Goal: Transaction & Acquisition: Purchase product/service

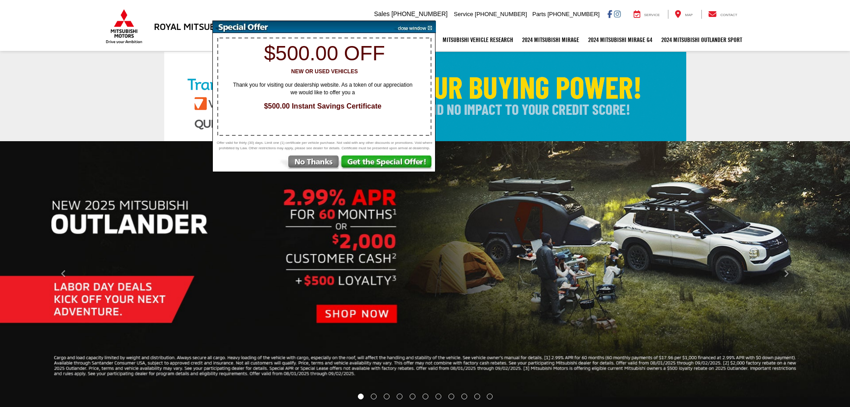
click at [402, 25] on img at bounding box center [413, 27] width 45 height 12
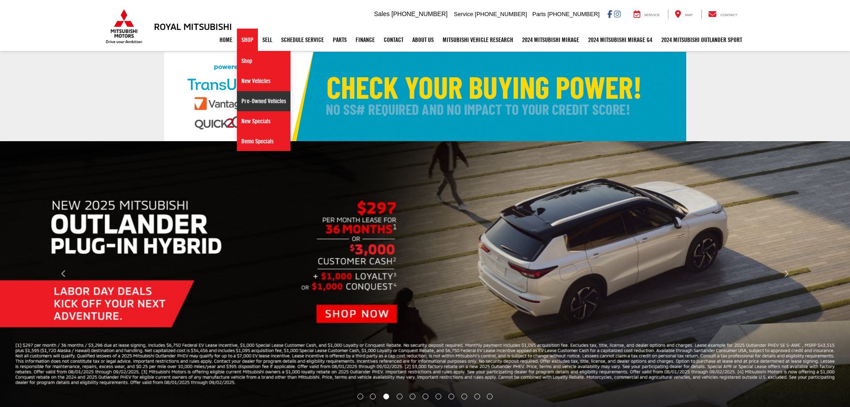
click at [242, 102] on link "Pre-Owned Vehicles" at bounding box center [264, 101] width 54 height 20
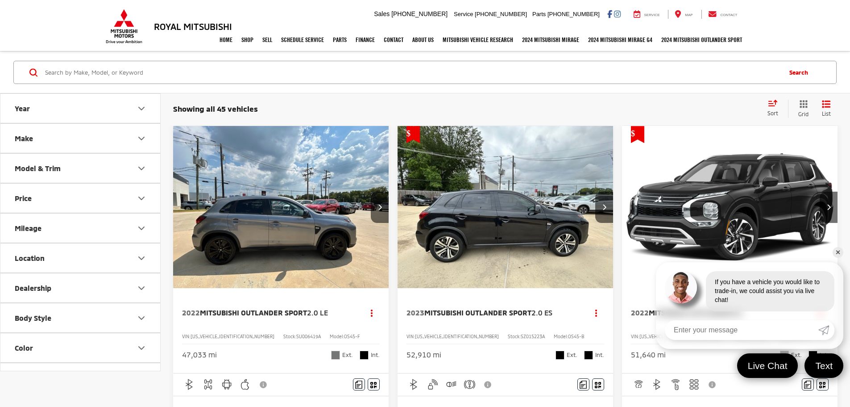
click at [91, 193] on button "Price" at bounding box center [80, 197] width 161 height 29
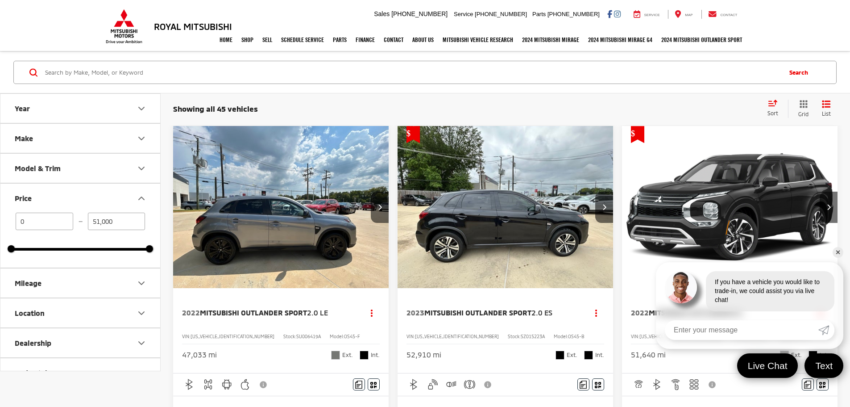
click at [112, 223] on input "51,000" at bounding box center [117, 220] width 58 height 17
click at [101, 287] on button "Mileage" at bounding box center [80, 282] width 161 height 29
type input "35,000"
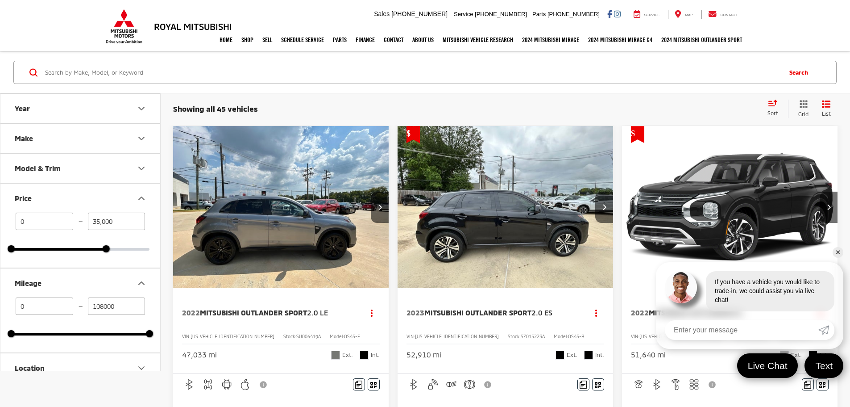
type input "3000"
click at [104, 304] on input "108000" at bounding box center [117, 305] width 58 height 17
click at [105, 330] on div "3000 — 108000 3000 108000" at bounding box center [80, 316] width 138 height 38
click at [104, 332] on div "3000 — 108000 3000 108000" at bounding box center [80, 316] width 138 height 38
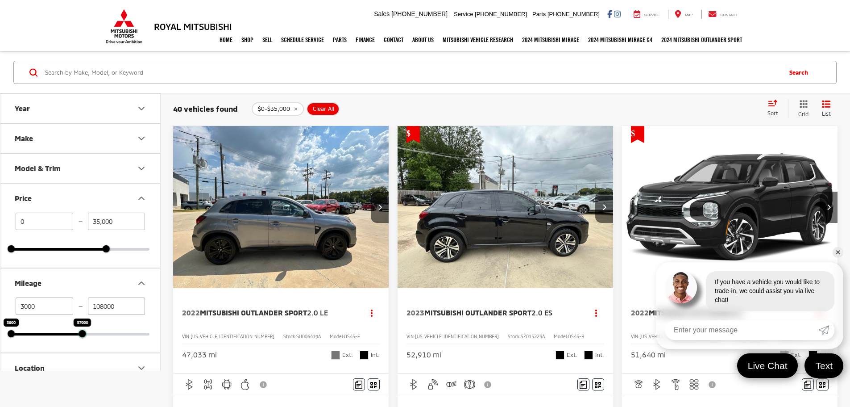
drag, startPoint x: 148, startPoint y: 334, endPoint x: 78, endPoint y: 337, distance: 70.1
click at [79, 337] on div at bounding box center [82, 333] width 7 height 7
drag, startPoint x: 78, startPoint y: 337, endPoint x: 59, endPoint y: 337, distance: 18.7
click at [59, 337] on div "3000 — 55000 3000 47000" at bounding box center [80, 324] width 160 height 55
type input "45000"
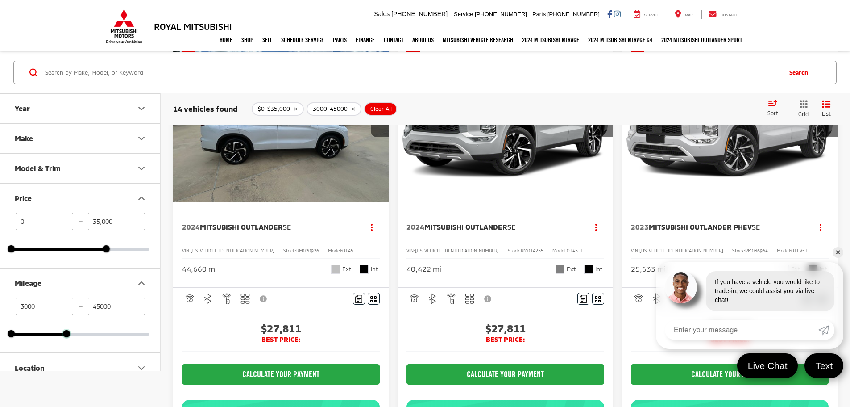
scroll to position [89, 0]
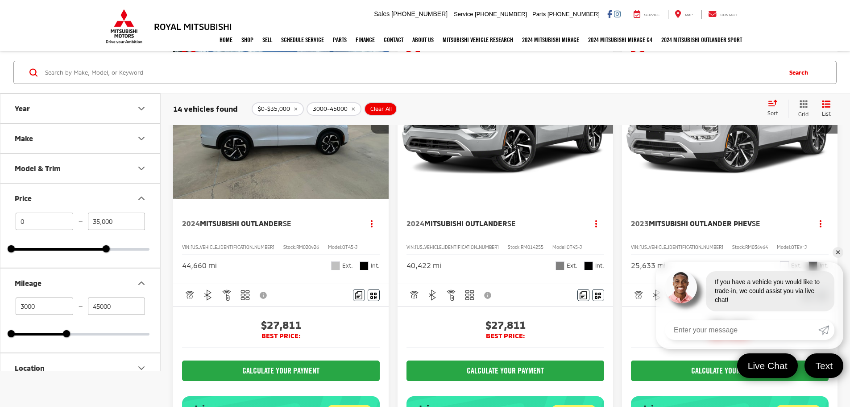
click at [840, 250] on link "✕" at bounding box center [838, 252] width 11 height 11
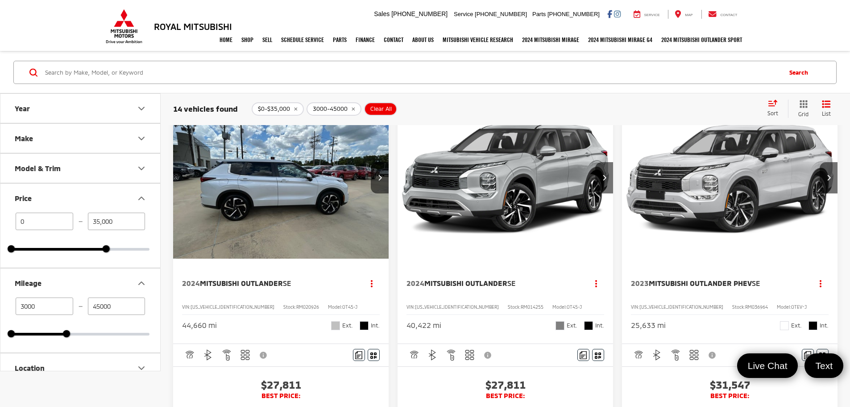
scroll to position [0, 0]
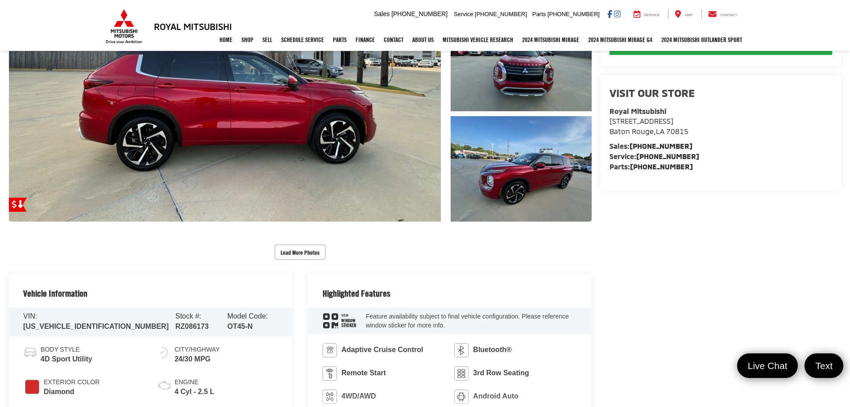
scroll to position [176, 0]
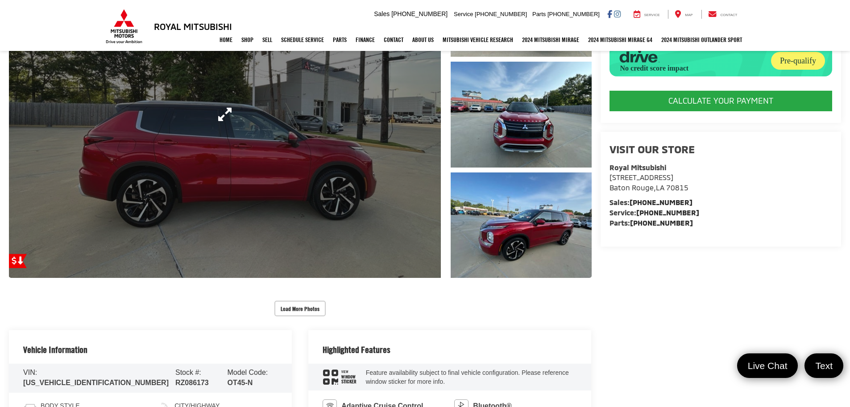
click at [268, 207] on link "Expand Photo 0" at bounding box center [225, 114] width 432 height 327
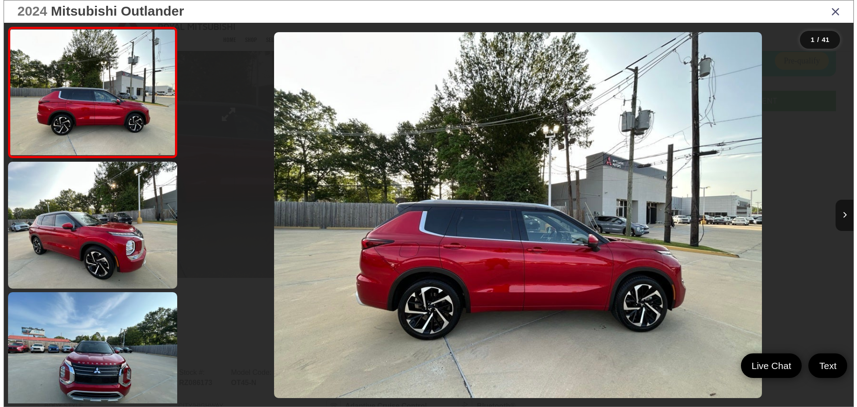
scroll to position [179, 0]
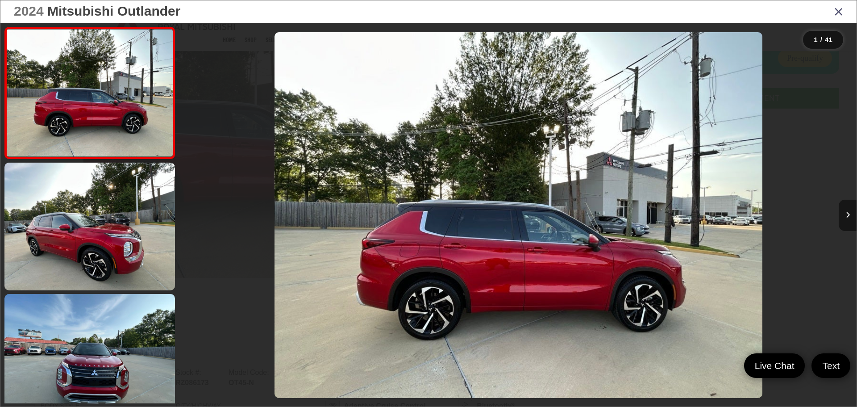
click at [842, 213] on button "Next image" at bounding box center [848, 215] width 18 height 31
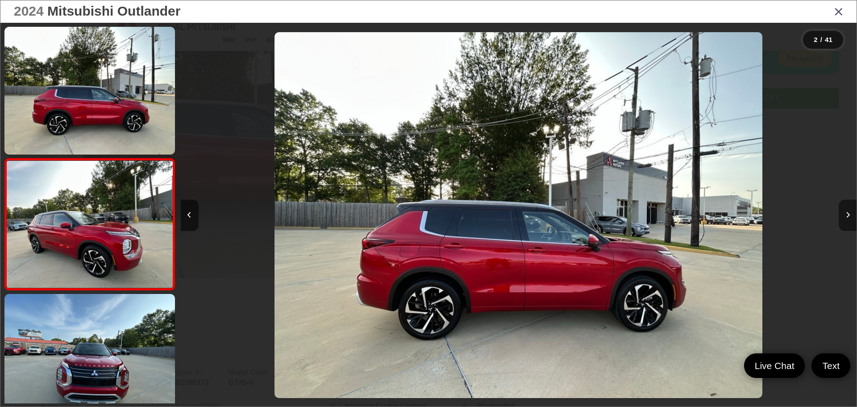
scroll to position [35, 0]
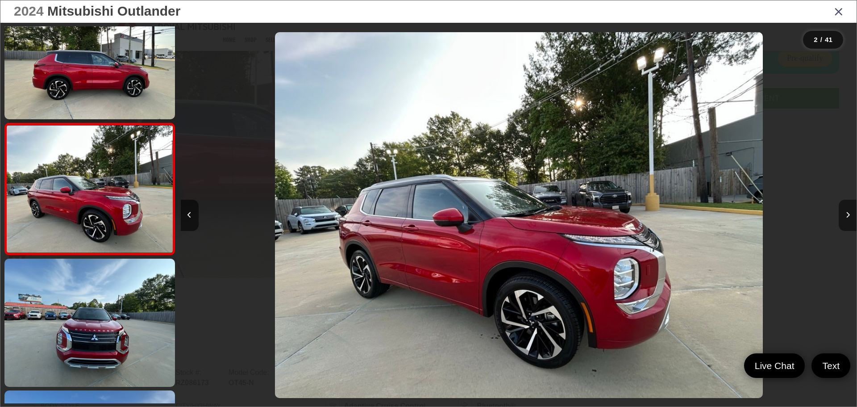
click at [842, 213] on button "Next image" at bounding box center [848, 215] width 18 height 31
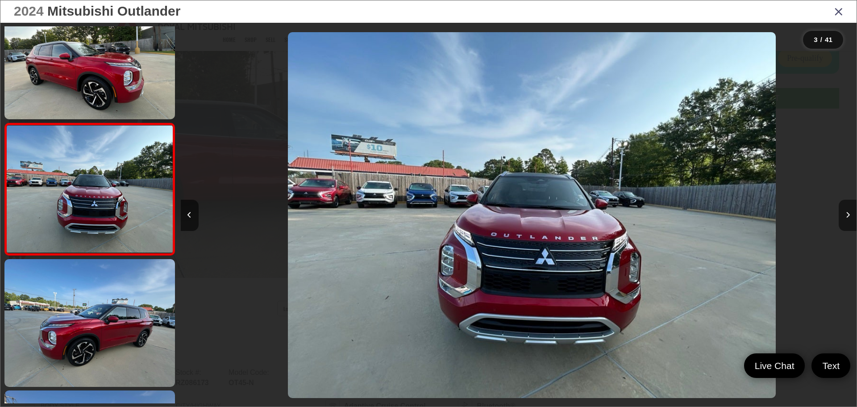
scroll to position [0, 1352]
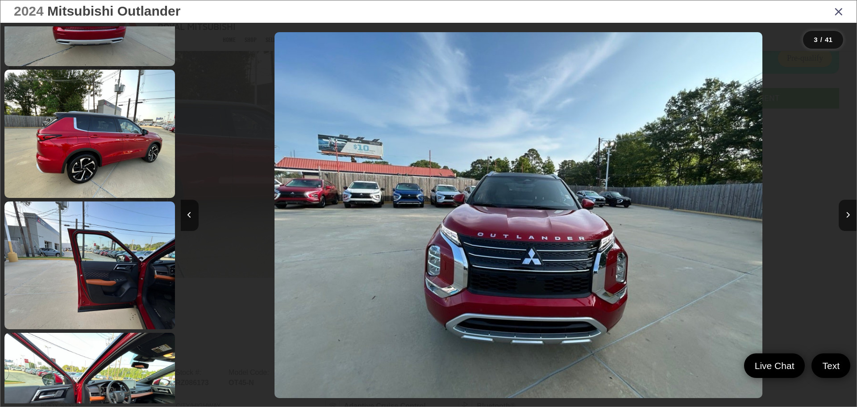
click at [123, 245] on link at bounding box center [89, 265] width 171 height 128
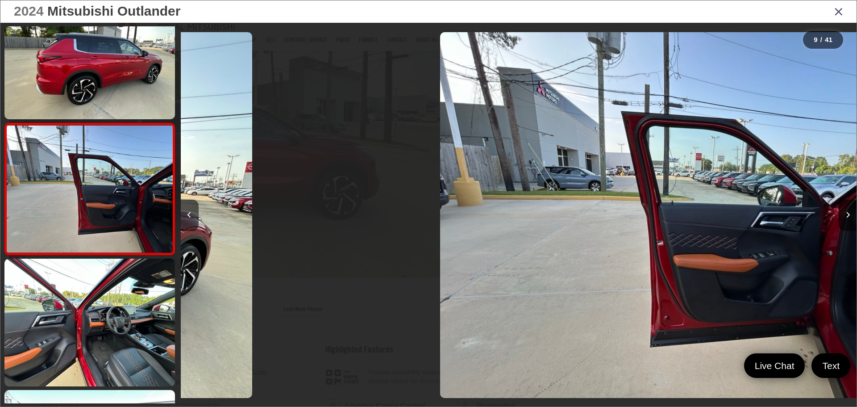
scroll to position [0, 5408]
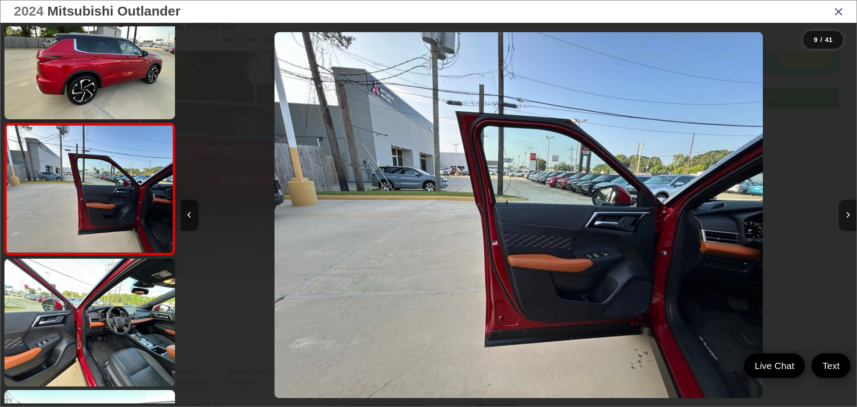
click at [847, 219] on button "Next image" at bounding box center [848, 215] width 18 height 31
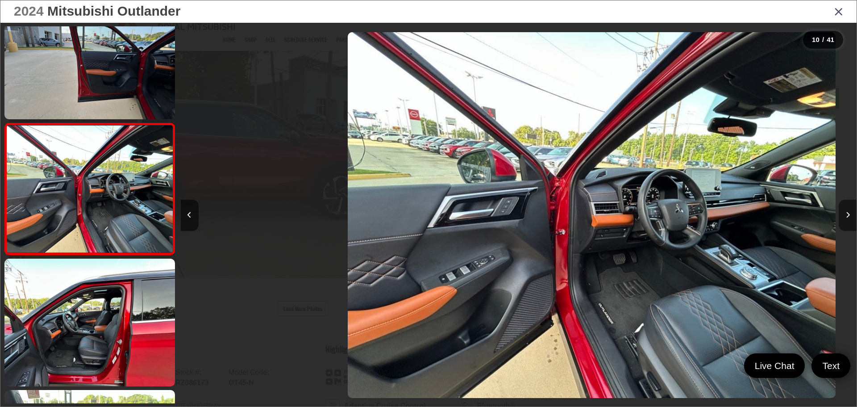
scroll to position [0, 6085]
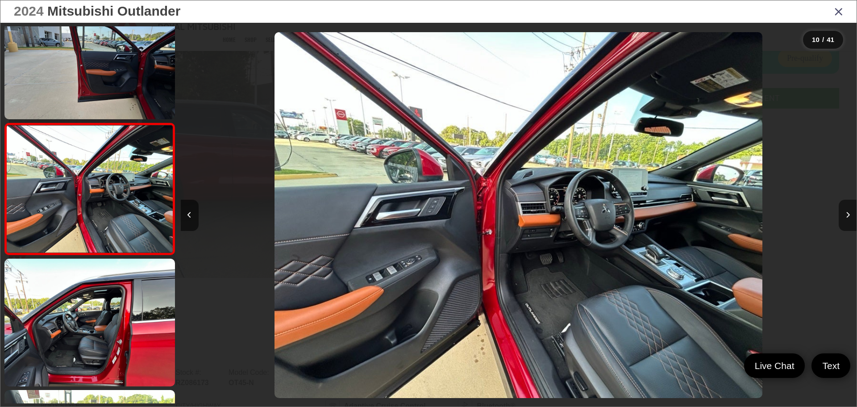
click at [847, 219] on button "Next image" at bounding box center [848, 215] width 18 height 31
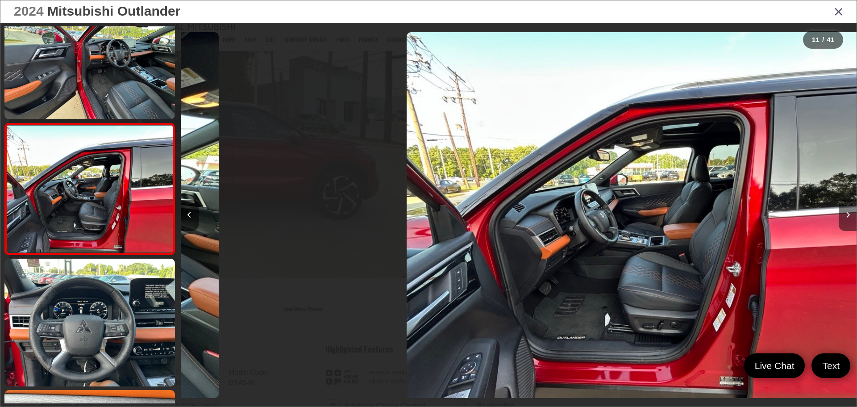
scroll to position [0, 6761]
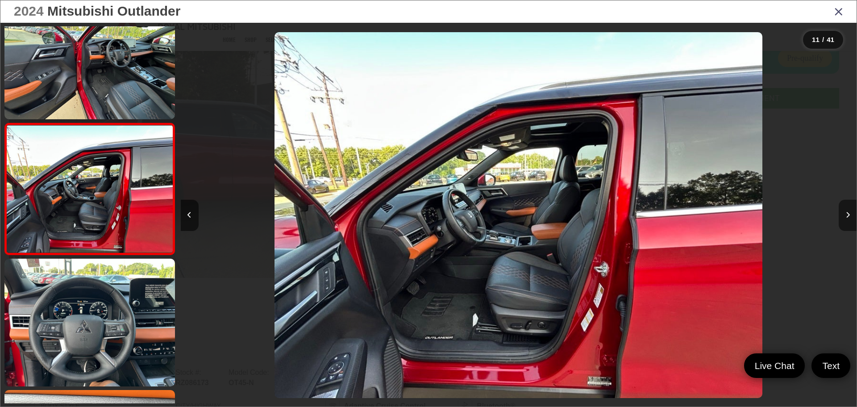
click at [847, 219] on button "Next image" at bounding box center [848, 215] width 18 height 31
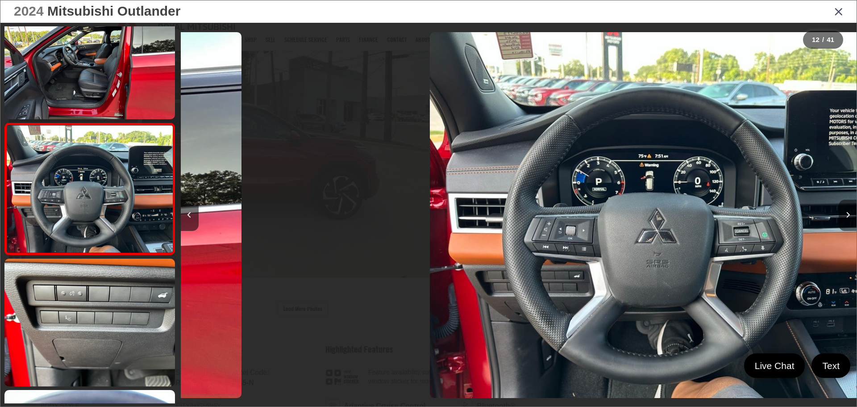
scroll to position [0, 7436]
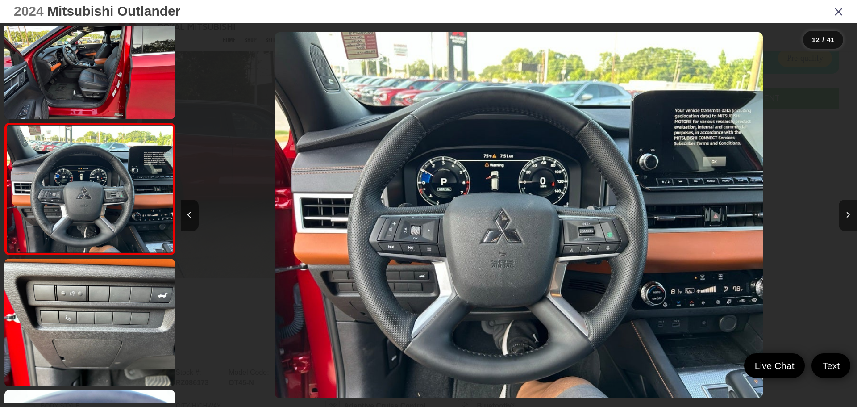
click at [847, 219] on button "Next image" at bounding box center [848, 215] width 18 height 31
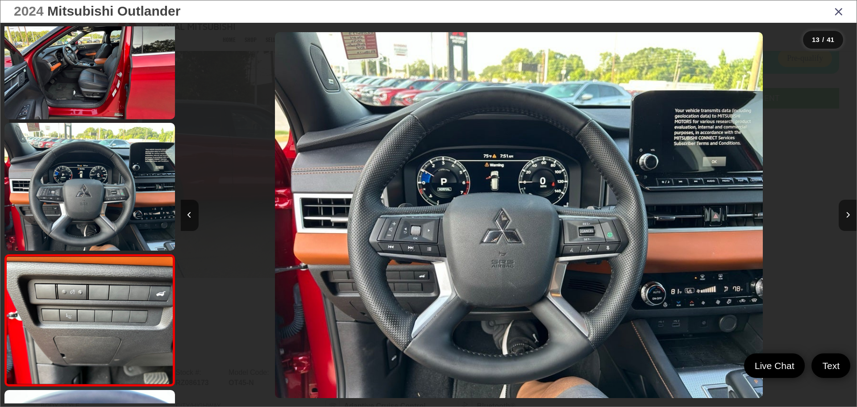
scroll to position [0, 0]
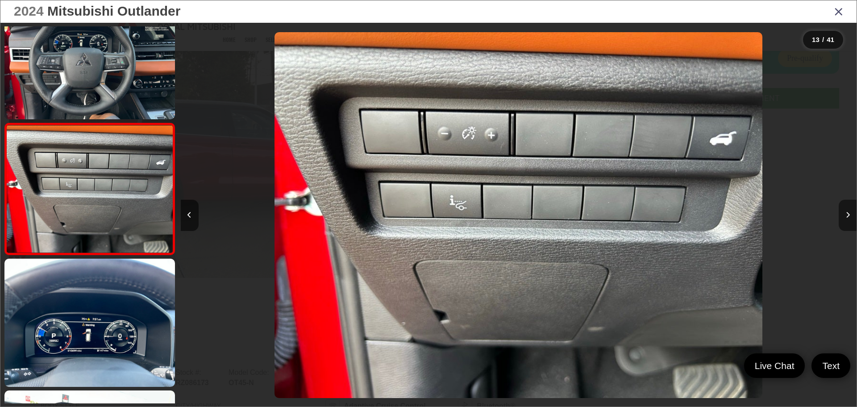
click at [847, 219] on button "Next image" at bounding box center [848, 215] width 18 height 31
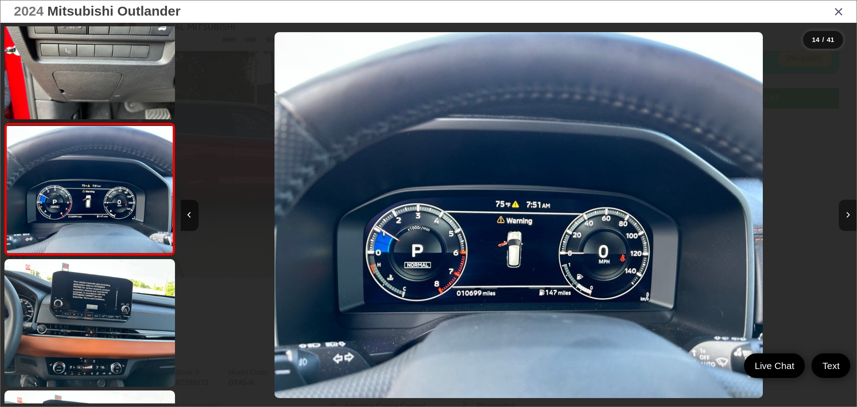
click at [847, 219] on button "Next image" at bounding box center [848, 215] width 18 height 31
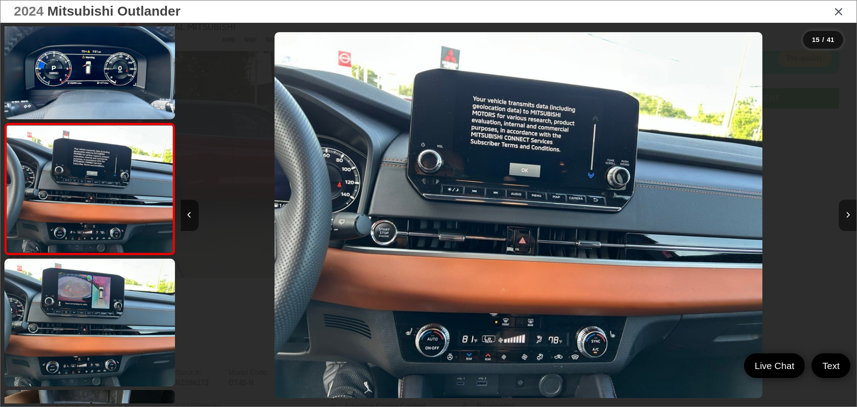
click at [847, 219] on button "Next image" at bounding box center [848, 215] width 18 height 31
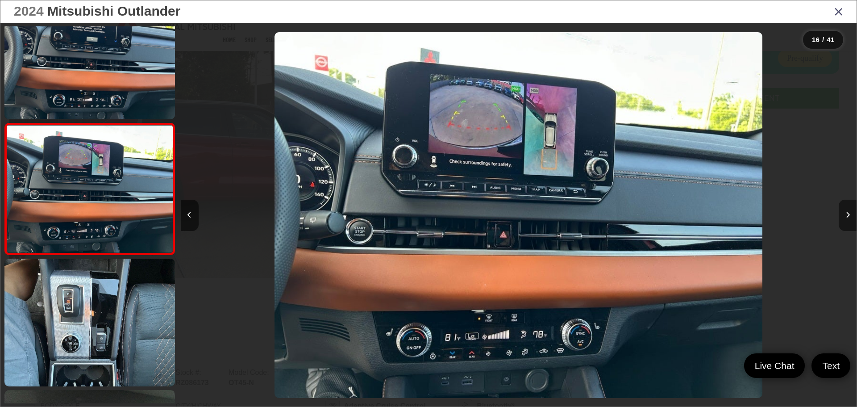
click at [847, 219] on button "Next image" at bounding box center [848, 215] width 18 height 31
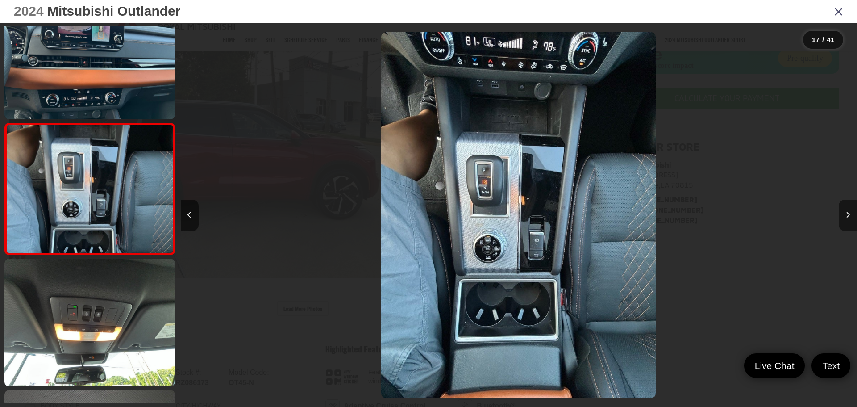
click at [847, 219] on button "Next image" at bounding box center [848, 215] width 18 height 31
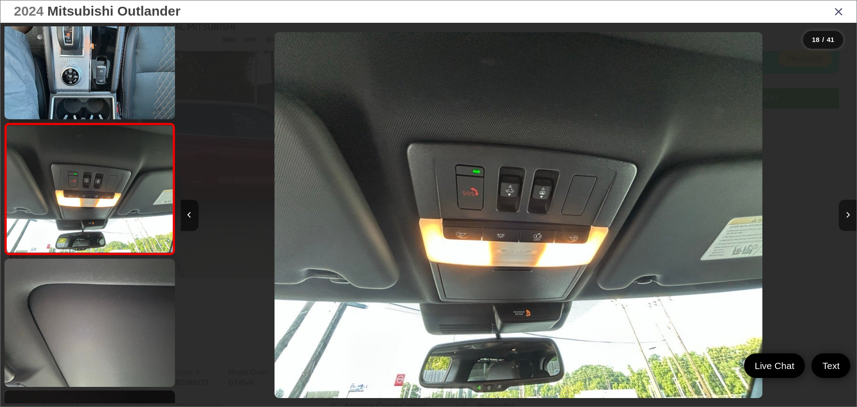
click at [847, 219] on button "Next image" at bounding box center [848, 215] width 18 height 31
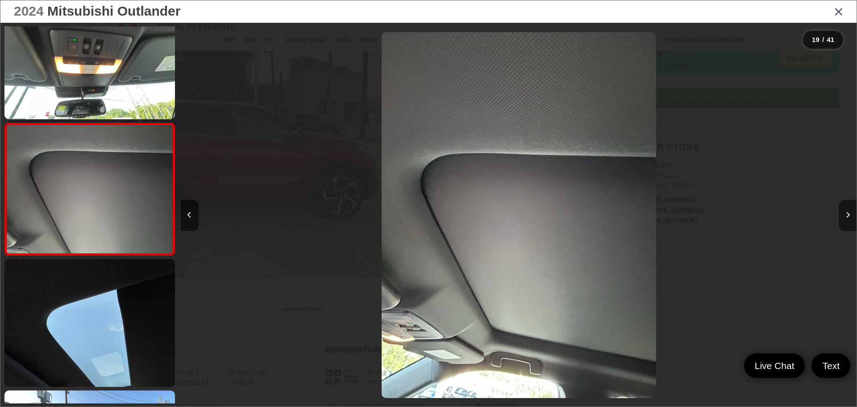
click at [847, 219] on button "Next image" at bounding box center [848, 215] width 18 height 31
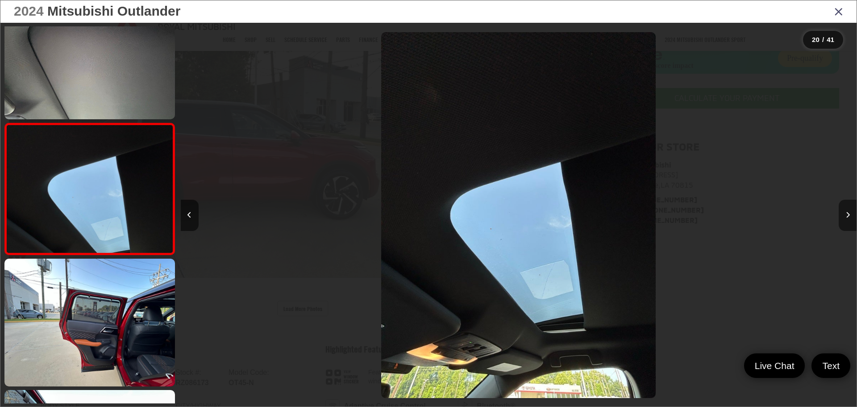
click at [847, 219] on button "Next image" at bounding box center [848, 215] width 18 height 31
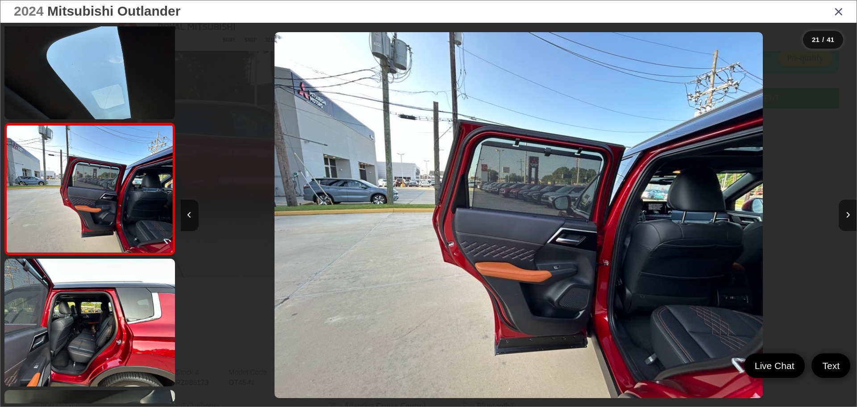
click at [847, 219] on button "Next image" at bounding box center [848, 215] width 18 height 31
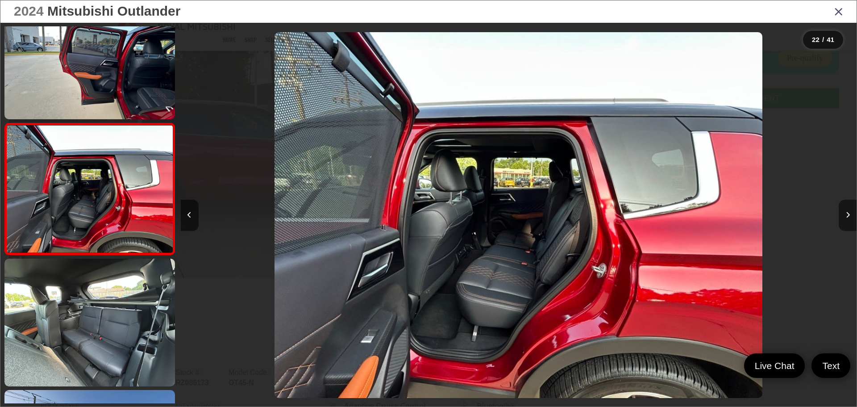
click at [847, 219] on button "Next image" at bounding box center [848, 215] width 18 height 31
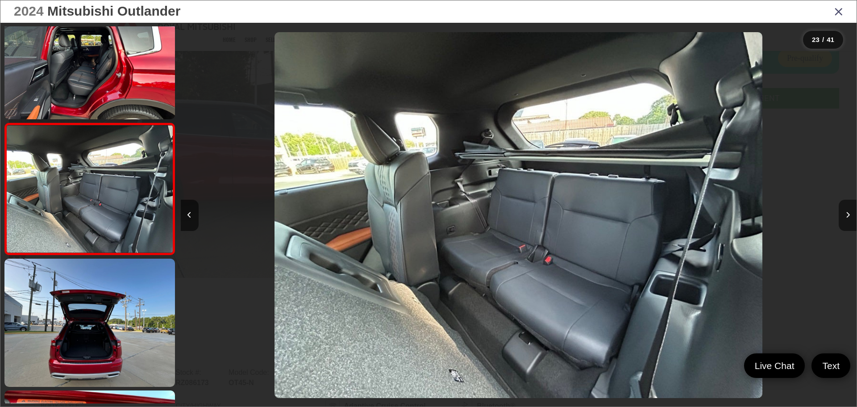
click at [849, 217] on icon "Next image" at bounding box center [848, 215] width 4 height 6
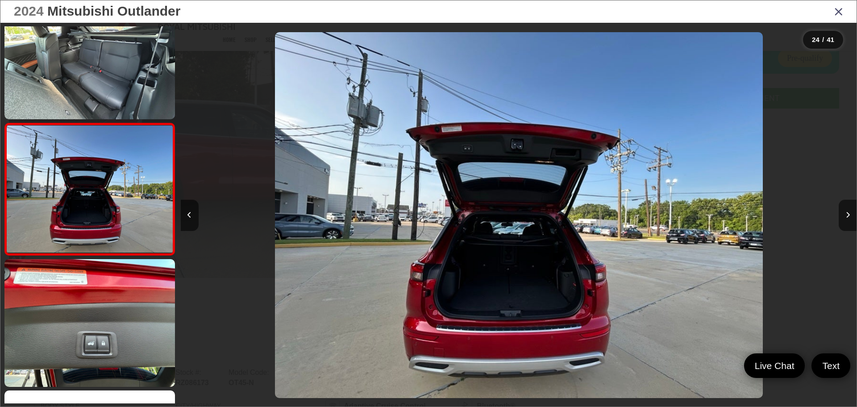
drag, startPoint x: 839, startPoint y: 12, endPoint x: 776, endPoint y: 23, distance: 63.9
click at [838, 12] on icon "Close gallery" at bounding box center [838, 11] width 9 height 12
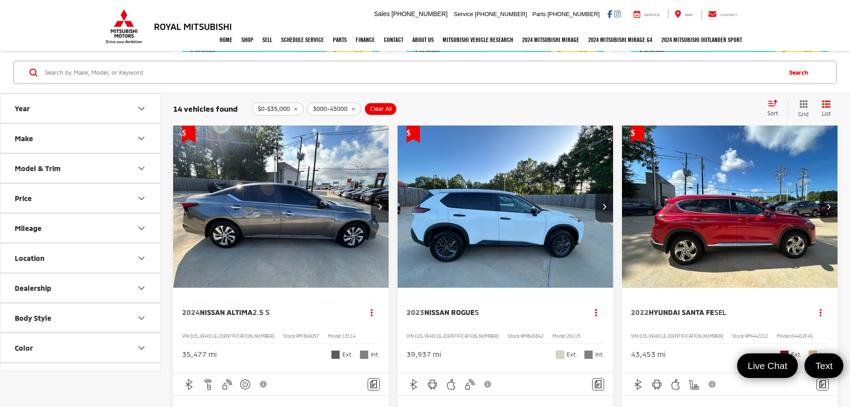
scroll to position [848, 0]
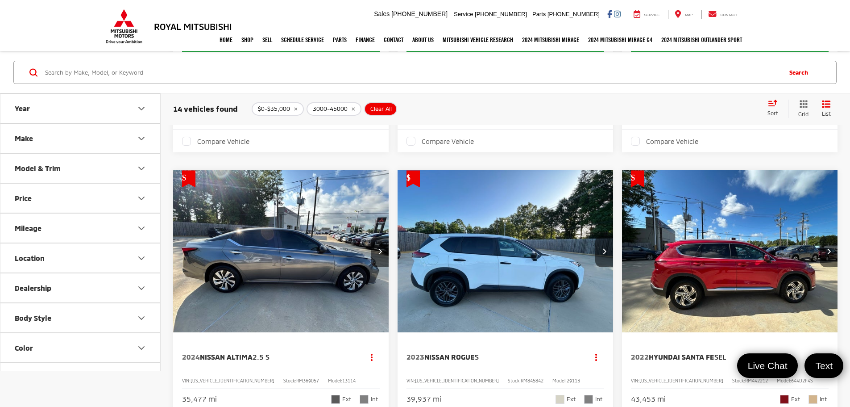
click at [622, 229] on img "2022 Hyundai Santa Fe SEL 0" at bounding box center [730, 251] width 217 height 163
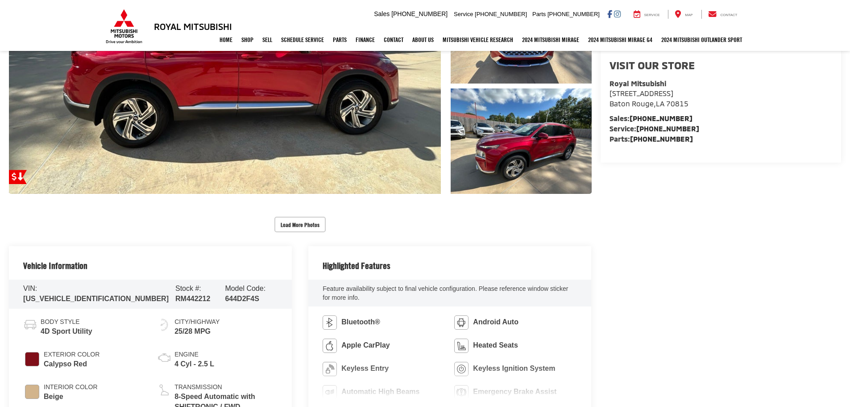
scroll to position [268, 0]
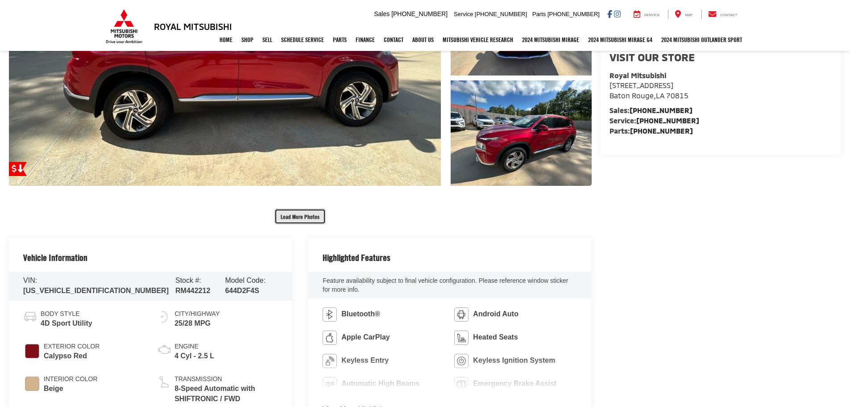
click at [299, 214] on button "Load More Photos" at bounding box center [300, 216] width 51 height 16
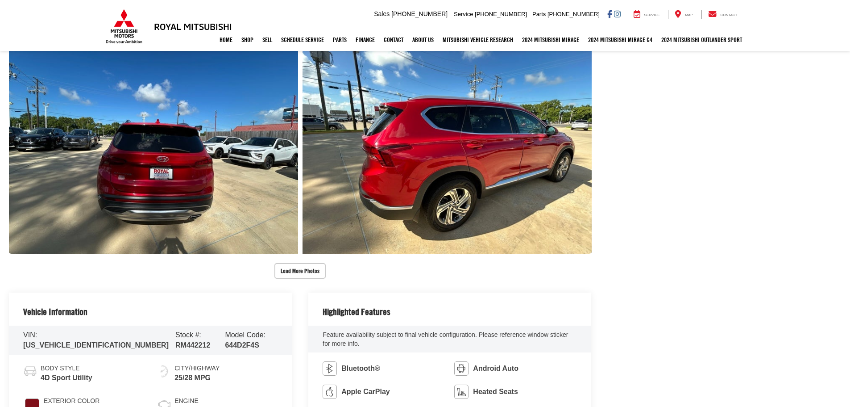
scroll to position [667, 0]
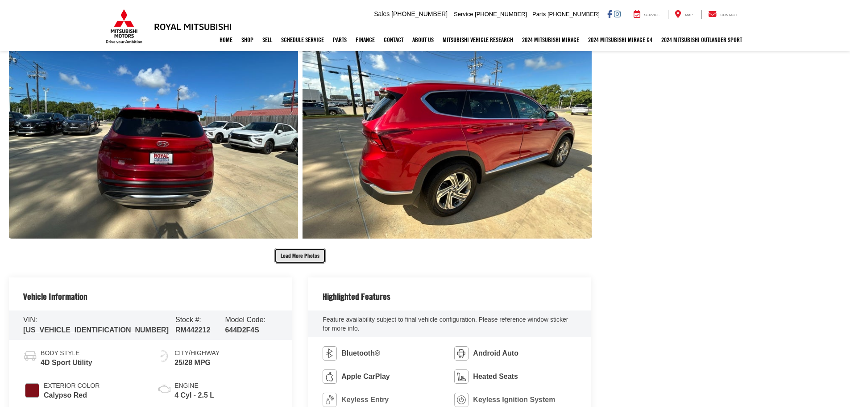
drag, startPoint x: 306, startPoint y: 259, endPoint x: 576, endPoint y: 240, distance: 270.3
click at [306, 259] on button "Load More Photos" at bounding box center [300, 256] width 51 height 16
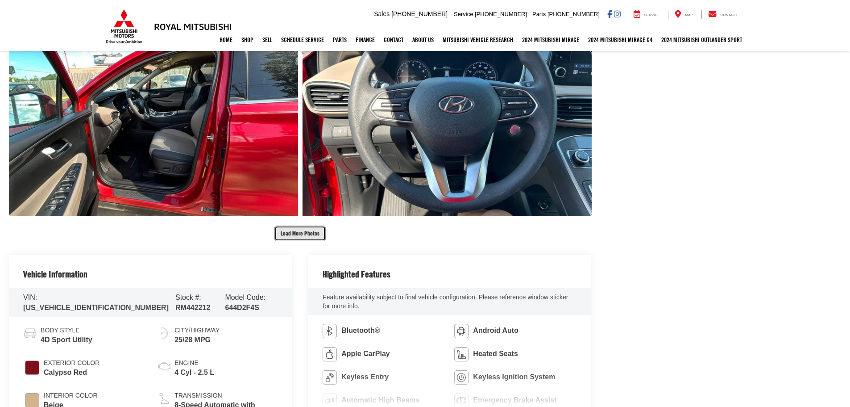
scroll to position [1203, 0]
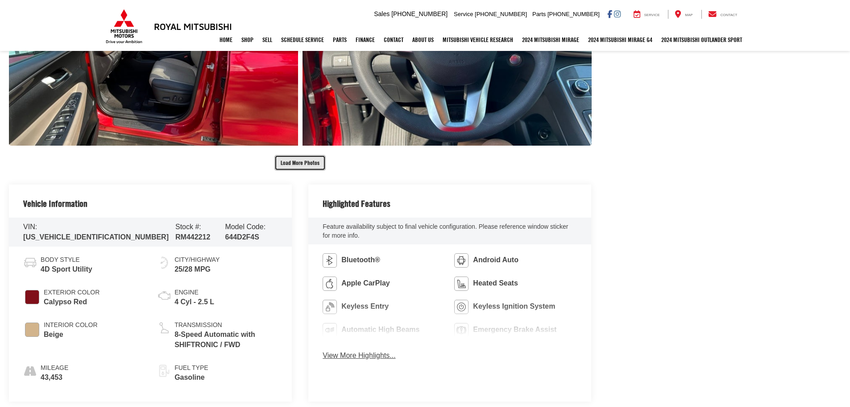
click at [304, 162] on button "Load More Photos" at bounding box center [300, 163] width 51 height 16
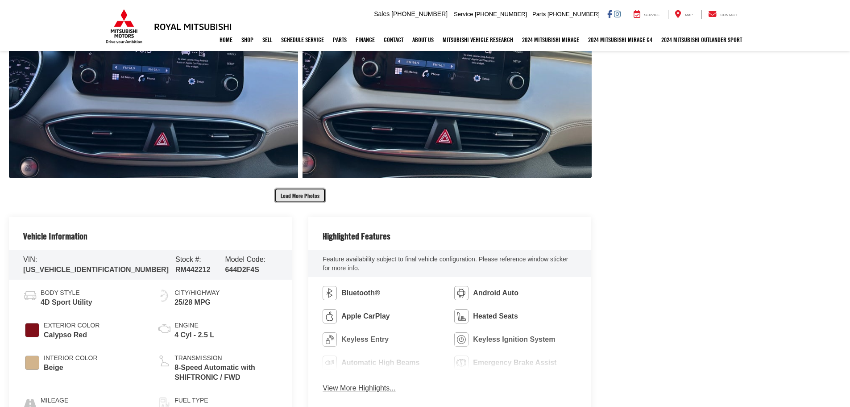
scroll to position [1560, 0]
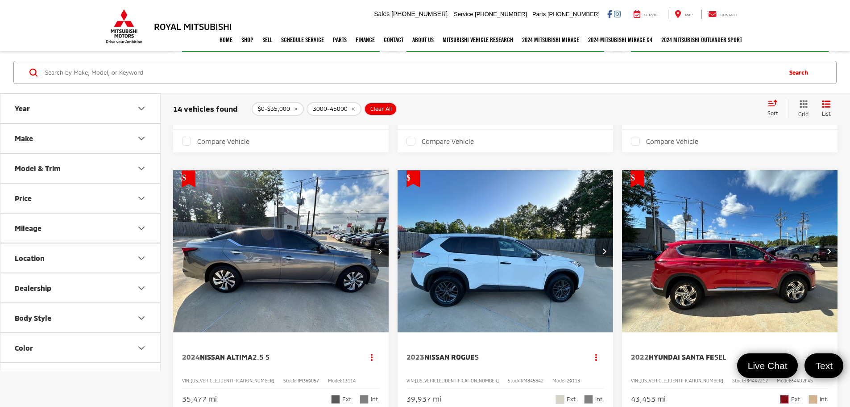
drag, startPoint x: 50, startPoint y: 36, endPoint x: 45, endPoint y: 37, distance: 5.0
click at [50, 35] on nav "Home Shop Shop New Vehicles Pre-Owned Vehicles New Specials Demo Specials Sell …" at bounding box center [425, 40] width 850 height 22
click at [283, 108] on span "$0-$35,000" at bounding box center [274, 108] width 32 height 7
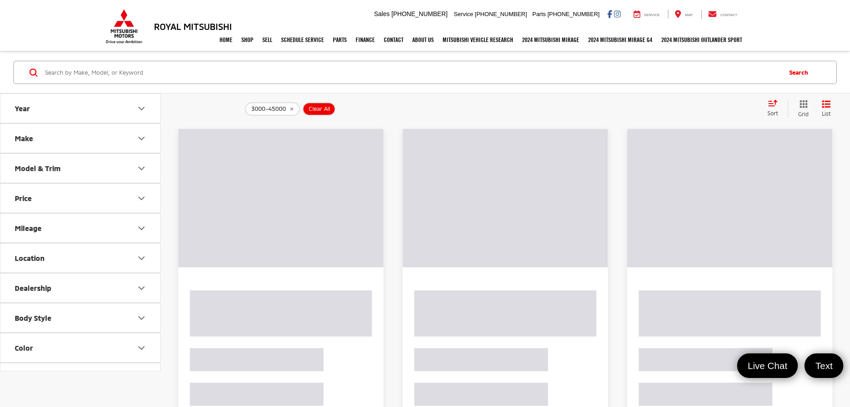
click at [321, 108] on span "Clear All" at bounding box center [319, 108] width 21 height 7
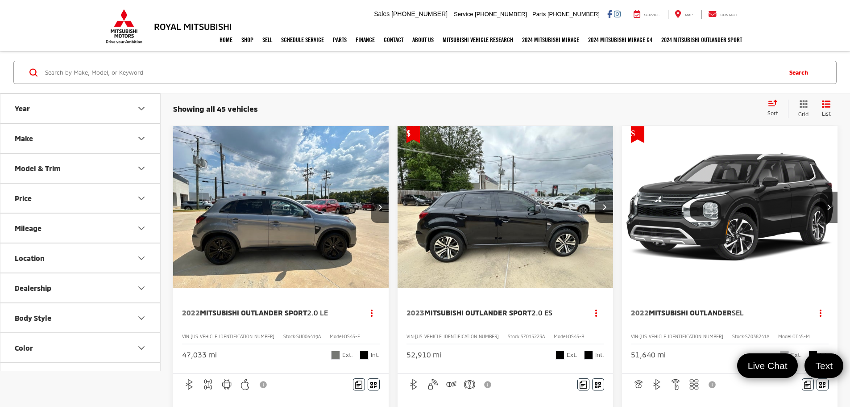
click at [91, 199] on button "Price" at bounding box center [80, 197] width 161 height 29
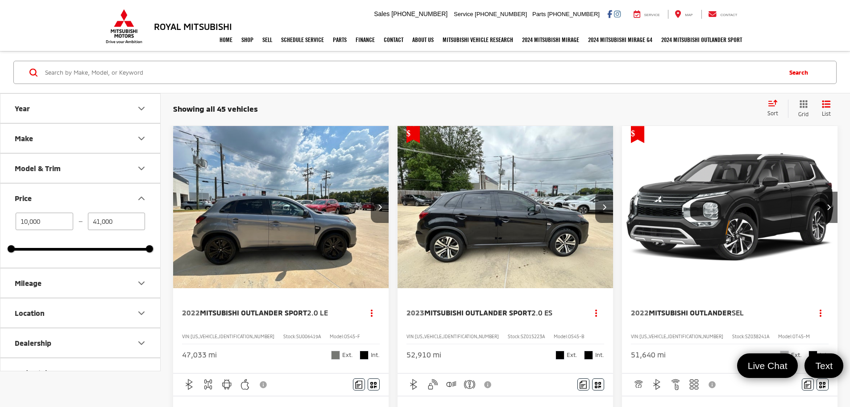
drag, startPoint x: 12, startPoint y: 245, endPoint x: 51, endPoint y: 254, distance: 39.6
click at [58, 254] on div "10,000 — 41,000 10000 41000" at bounding box center [80, 239] width 160 height 55
drag, startPoint x: 11, startPoint y: 249, endPoint x: 123, endPoint y: 254, distance: 111.7
click at [123, 254] on div "10,000 — 41,000 35000 41000" at bounding box center [80, 239] width 160 height 55
type input "35,000"
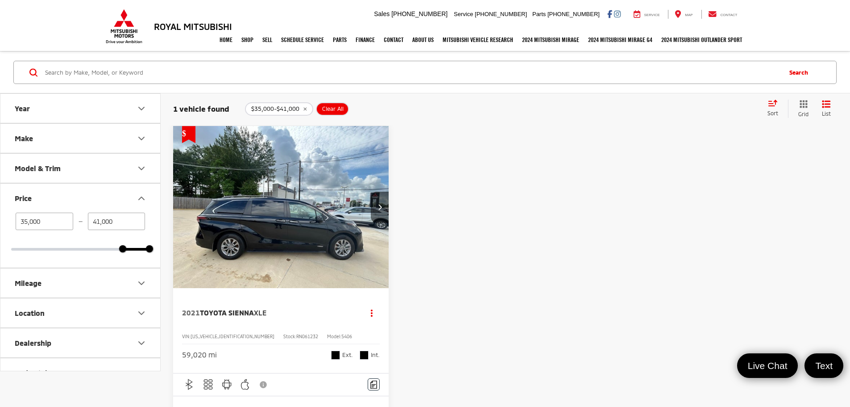
click at [371, 192] on button "Next image" at bounding box center [380, 207] width 18 height 31
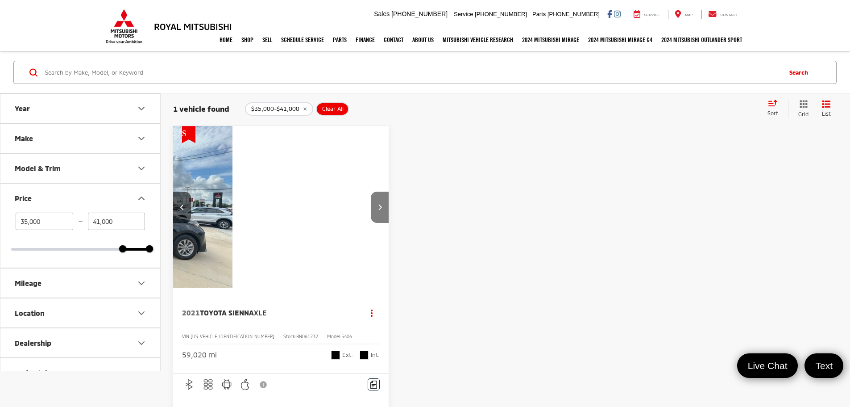
scroll to position [0, 161]
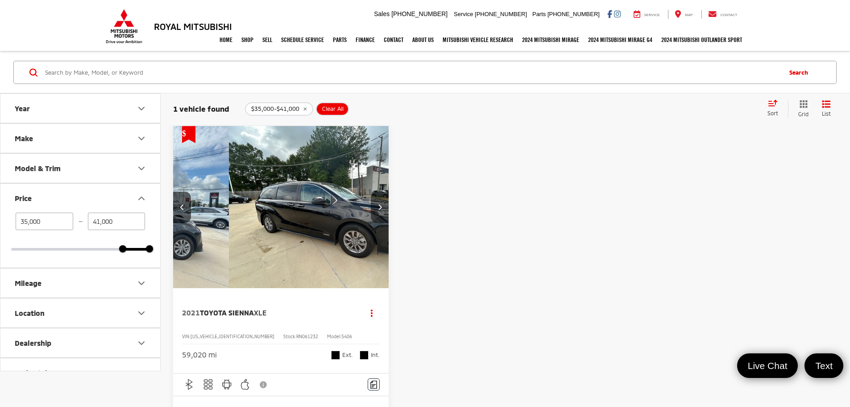
click at [371, 192] on button "Next image" at bounding box center [380, 207] width 18 height 31
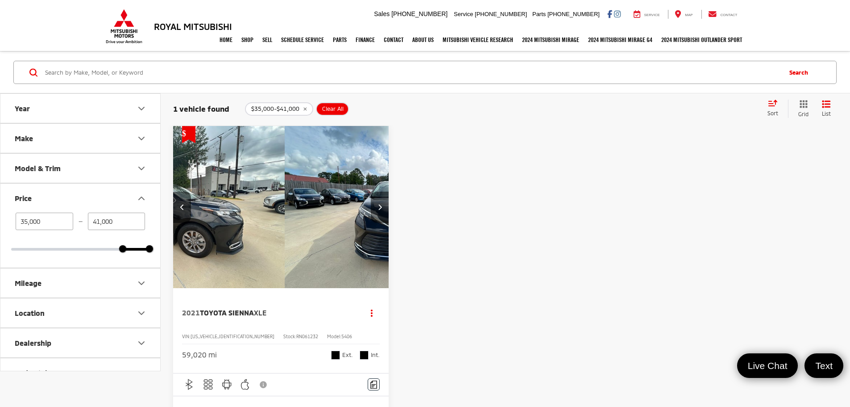
click at [371, 192] on button "Next image" at bounding box center [380, 207] width 18 height 31
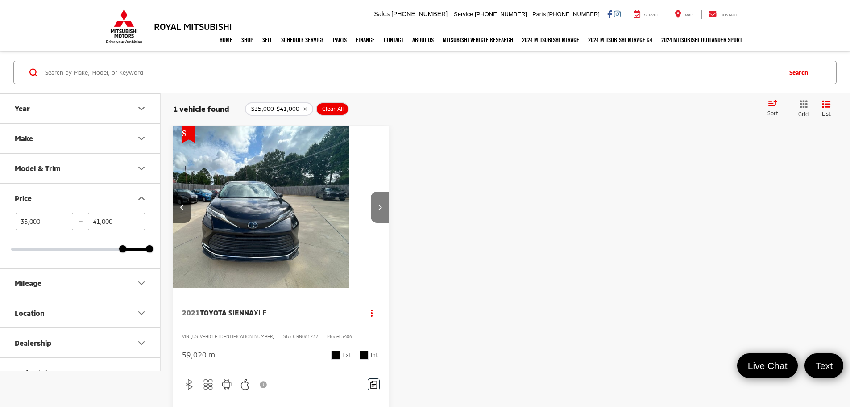
scroll to position [0, 483]
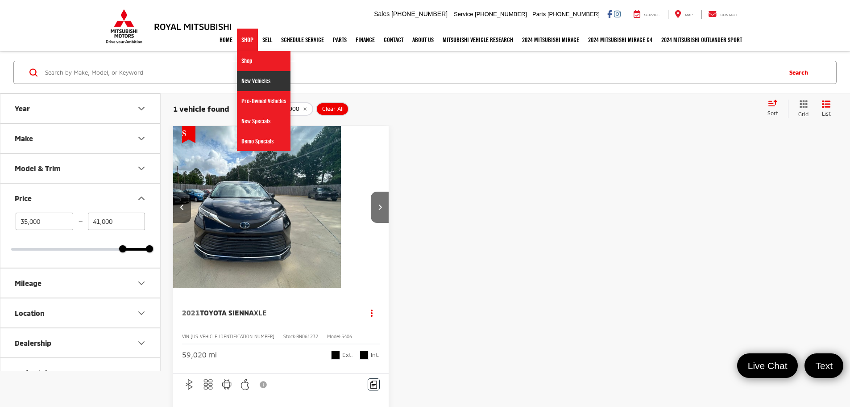
click at [241, 79] on link "New Vehicles" at bounding box center [264, 81] width 54 height 20
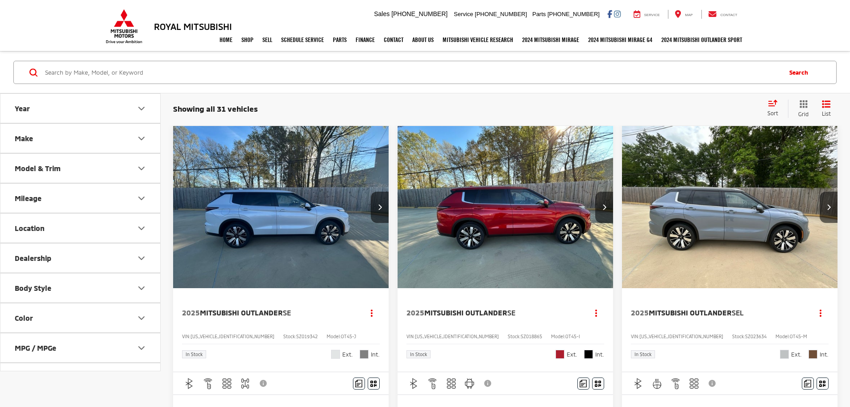
click at [138, 139] on icon "Make" at bounding box center [141, 138] width 11 height 11
click at [90, 225] on button "Model & Trim" at bounding box center [80, 225] width 161 height 29
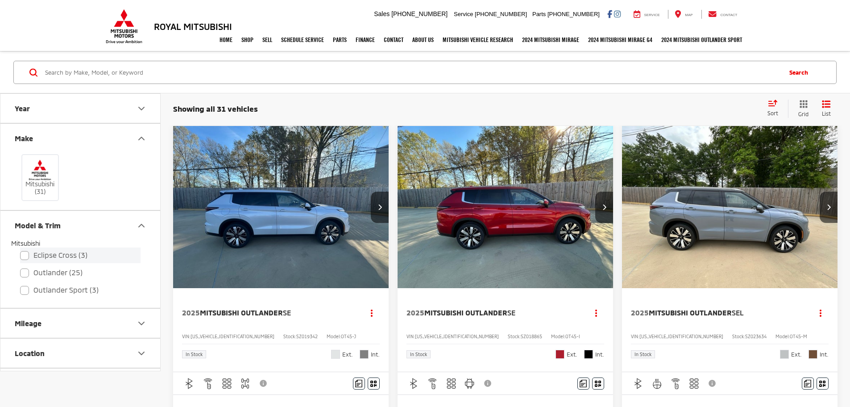
scroll to position [45, 0]
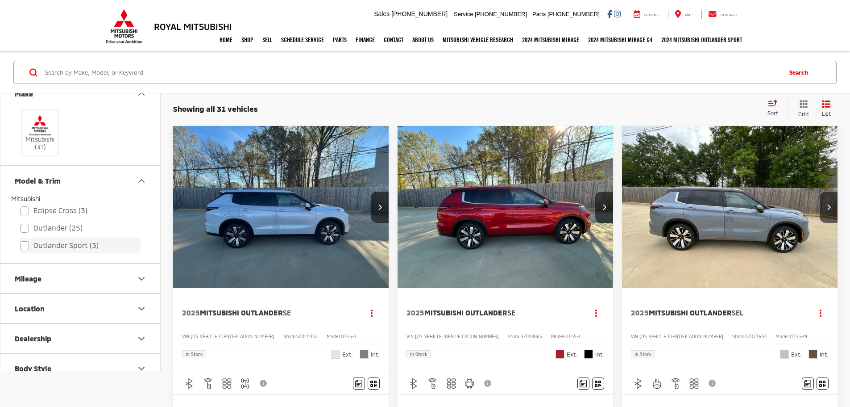
click at [26, 245] on label "Outlander Sport (3)" at bounding box center [80, 245] width 121 height 16
click at [21, 240] on input "Outlander Sport (3)" at bounding box center [20, 239] width 0 height 0
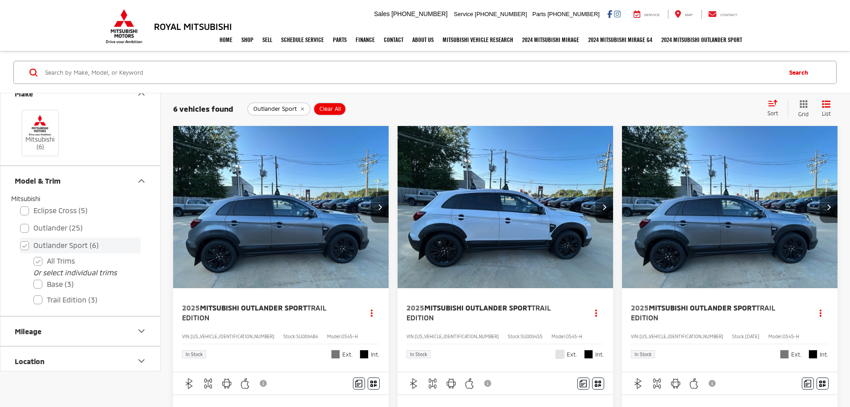
click at [23, 244] on label "Outlander Sport (6)" at bounding box center [80, 245] width 121 height 16
click at [21, 240] on input "Outlander Sport (6)" at bounding box center [20, 239] width 0 height 0
checkbox input "false"
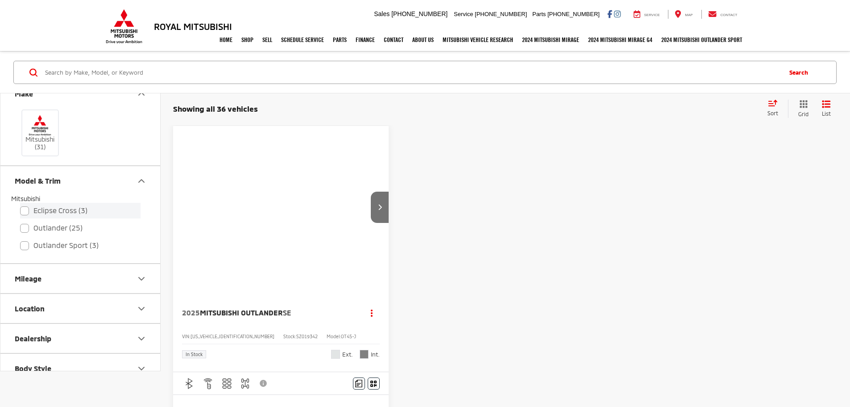
click at [26, 213] on label "Eclipse Cross (3)" at bounding box center [80, 211] width 121 height 16
click at [21, 205] on input "Eclipse Cross (3)" at bounding box center [20, 204] width 0 height 0
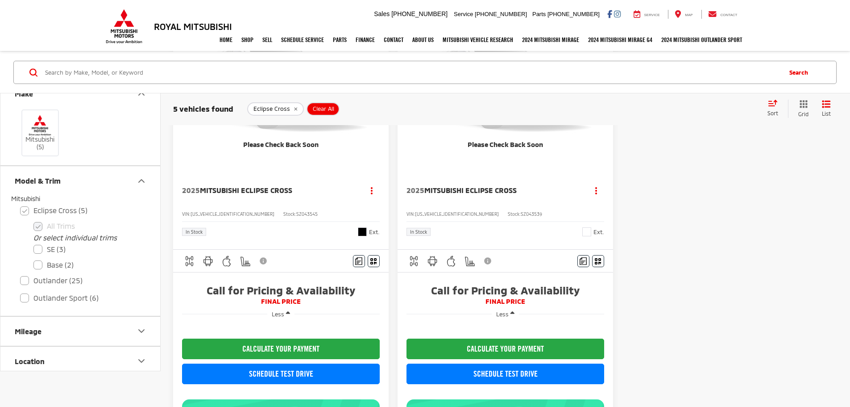
scroll to position [625, 0]
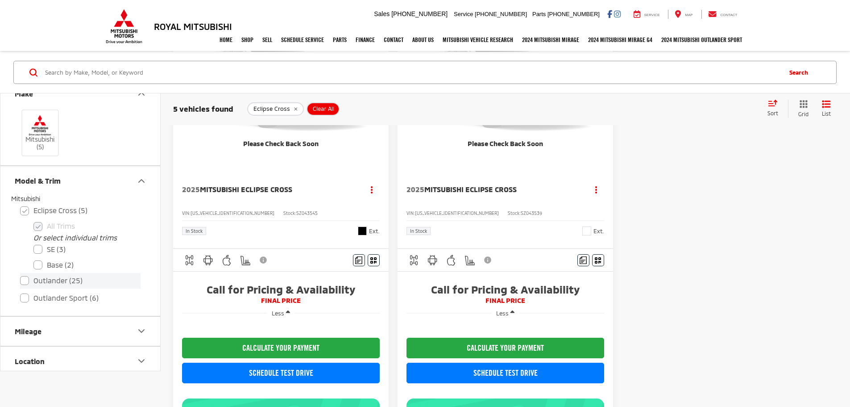
drag, startPoint x: 27, startPoint y: 209, endPoint x: 132, endPoint y: 220, distance: 105.1
click at [27, 209] on label "Eclipse Cross (5)" at bounding box center [80, 211] width 121 height 16
click at [21, 205] on input "Eclipse Cross (5)" at bounding box center [20, 204] width 0 height 0
checkbox input "false"
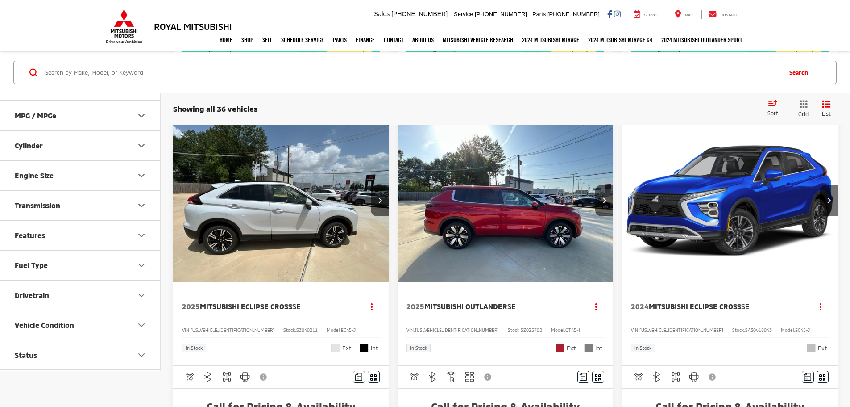
scroll to position [491, 0]
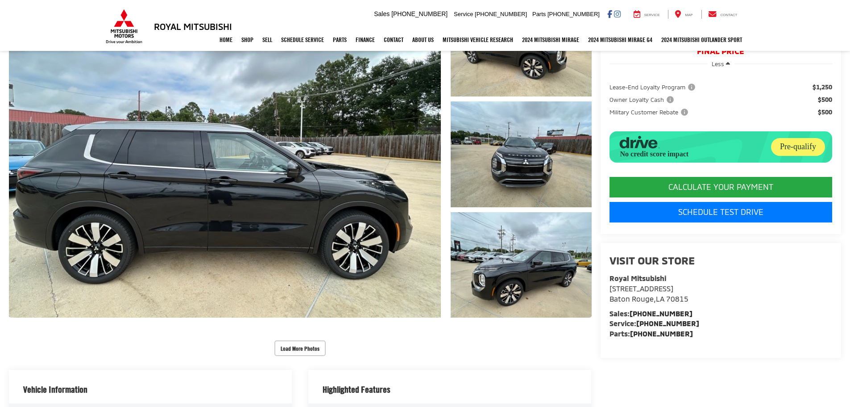
scroll to position [134, 0]
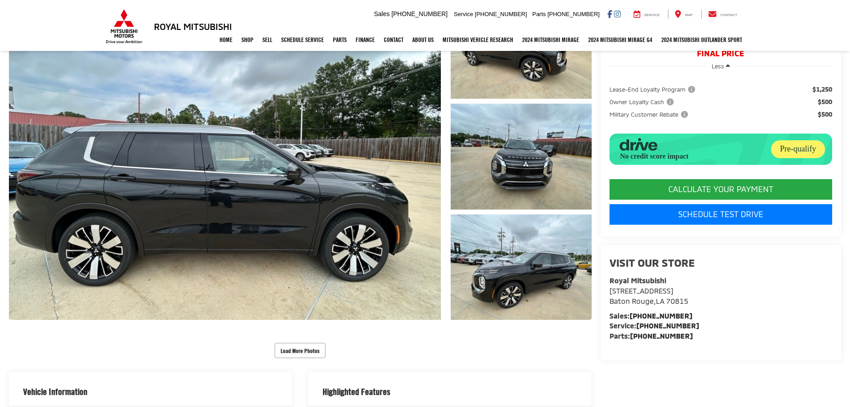
click at [316, 373] on div "Highlighted Features" at bounding box center [449, 388] width 283 height 33
click at [304, 345] on button "Load More Photos" at bounding box center [300, 350] width 51 height 16
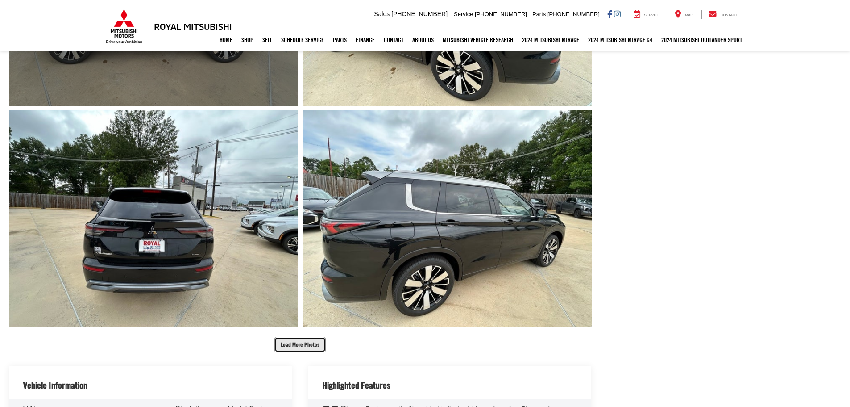
scroll to position [625, 0]
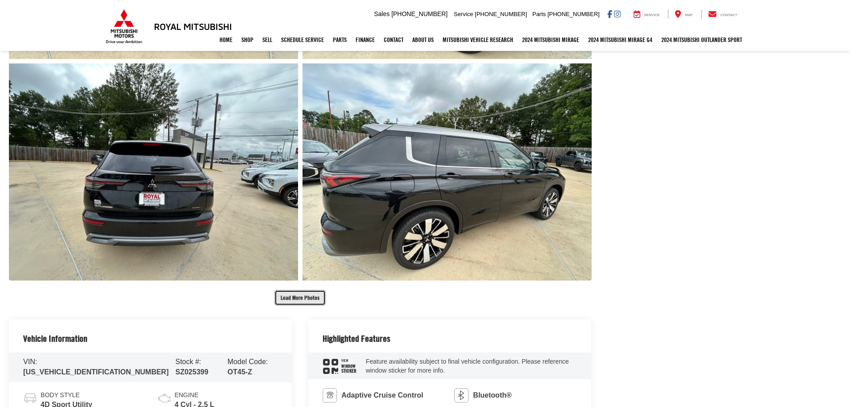
click at [298, 297] on button "Load More Photos" at bounding box center [300, 298] width 51 height 16
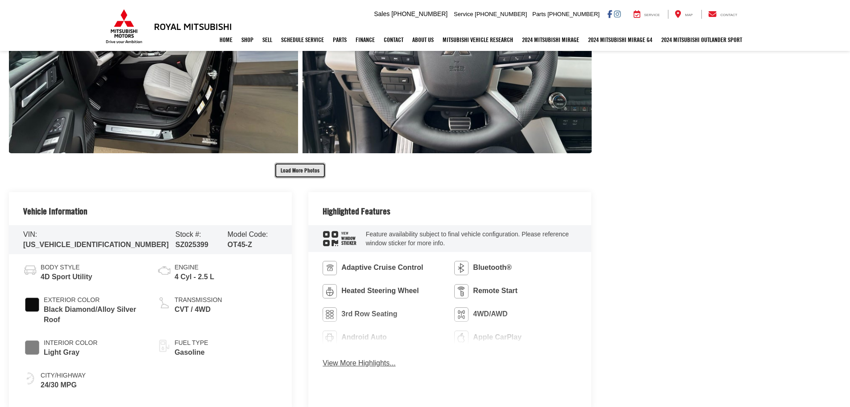
scroll to position [1295, 0]
